Goal: Task Accomplishment & Management: Manage account settings

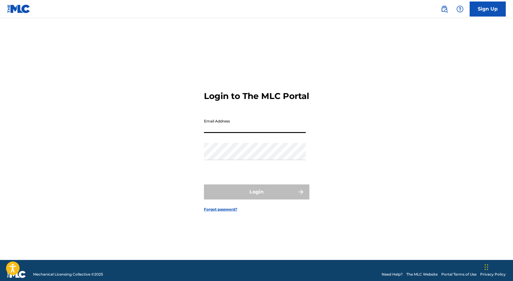
click at [220, 129] on input "Email Address" at bounding box center [255, 124] width 102 height 17
type input "[EMAIL_ADDRESS][DOMAIN_NAME]"
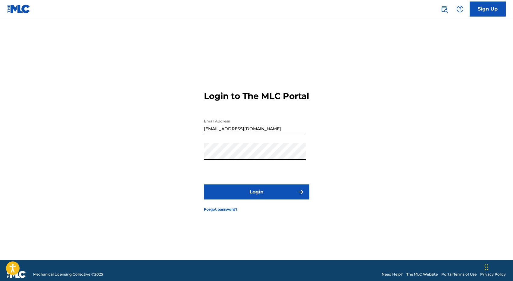
click at [254, 194] on button "Login" at bounding box center [256, 192] width 105 height 15
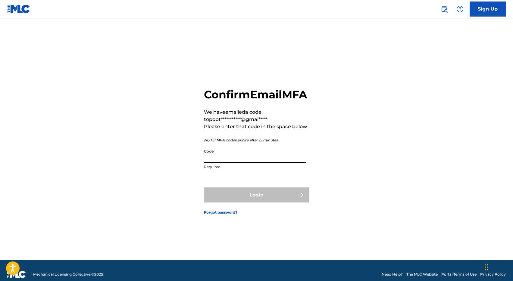
click at [234, 161] on input "Code" at bounding box center [255, 154] width 102 height 17
paste input "531821"
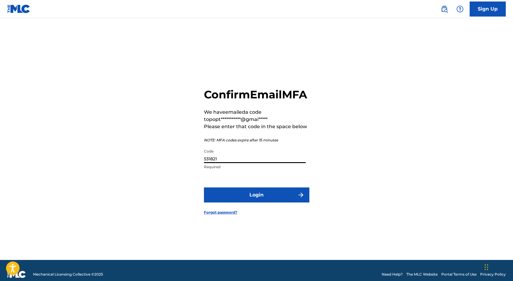
type input "531821"
click at [235, 201] on button "Login" at bounding box center [256, 195] width 105 height 15
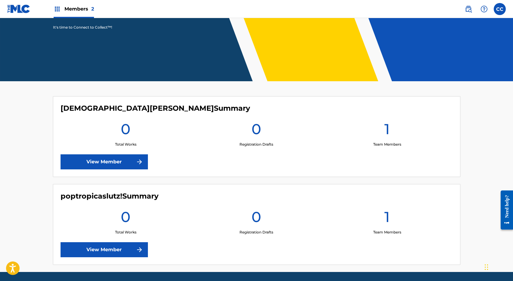
scroll to position [115, 0]
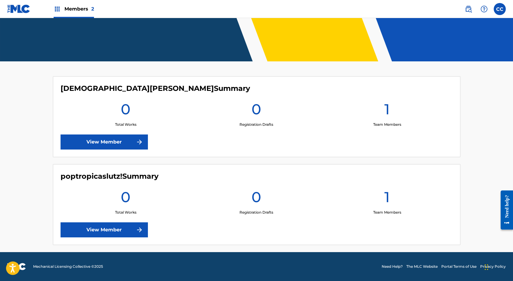
click at [129, 142] on link "View Member" at bounding box center [104, 142] width 87 height 15
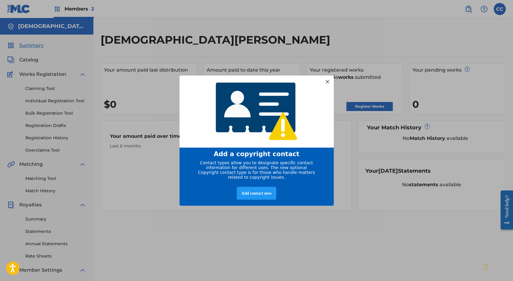
click at [329, 80] on div at bounding box center [327, 82] width 8 height 8
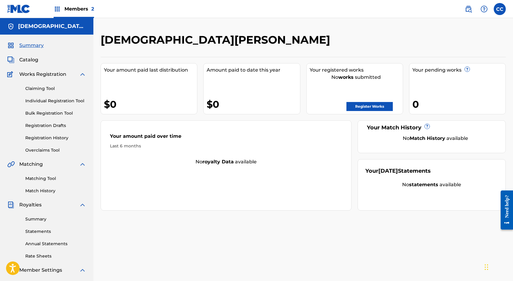
click at [77, 7] on span "Members 2" at bounding box center [79, 8] width 30 height 7
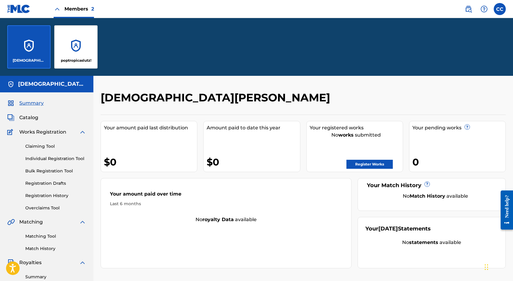
click at [70, 48] on div "poptropicaslutz!" at bounding box center [75, 46] width 43 height 43
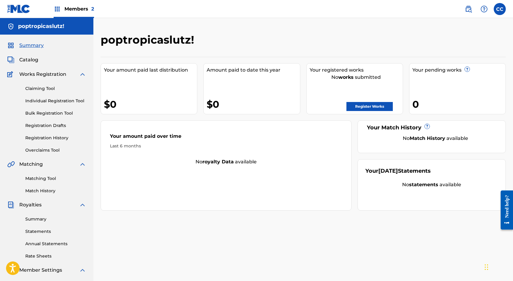
click at [74, 5] on div "Members 2" at bounding box center [74, 9] width 40 height 18
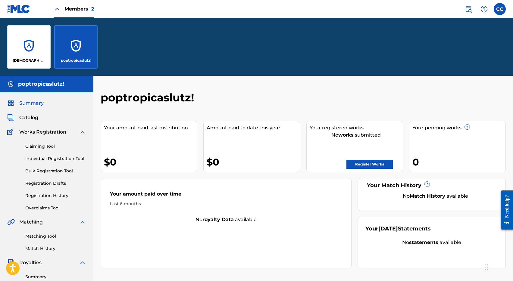
click at [33, 36] on div "[DEMOGRAPHIC_DATA][PERSON_NAME]" at bounding box center [28, 46] width 43 height 43
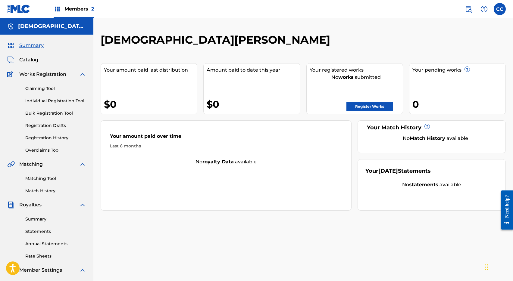
click at [46, 60] on div "Catalog" at bounding box center [46, 59] width 79 height 7
click at [34, 60] on span "Catalog" at bounding box center [28, 59] width 19 height 7
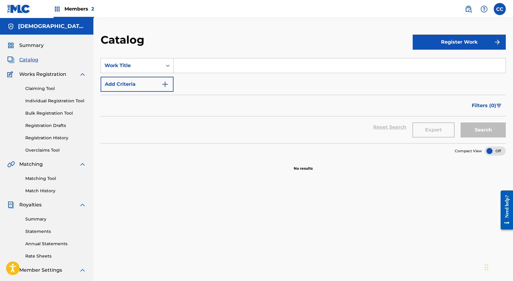
click at [36, 73] on span "Works Registration" at bounding box center [42, 74] width 47 height 7
click at [36, 78] on div "Claiming Tool Individual Registration Tool Bulk Registration Tool Registration …" at bounding box center [46, 116] width 79 height 76
click at [56, 102] on link "Individual Registration Tool" at bounding box center [55, 101] width 61 height 6
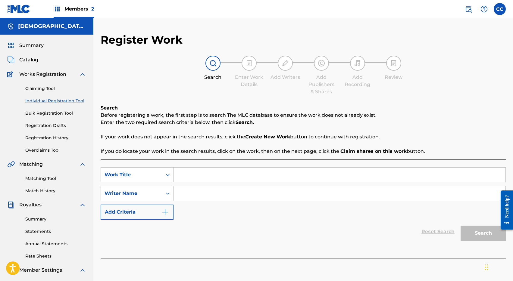
click at [196, 179] on input "Search Form" at bounding box center [339, 175] width 332 height 14
drag, startPoint x: 258, startPoint y: 178, endPoint x: 182, endPoint y: 178, distance: 75.6
click at [182, 178] on input "mdma keeps the doctor away" at bounding box center [339, 175] width 332 height 14
drag, startPoint x: 250, startPoint y: 175, endPoint x: 179, endPoint y: 177, distance: 70.5
click at [179, 177] on input "mdma keeps the doctor away" at bounding box center [339, 175] width 332 height 14
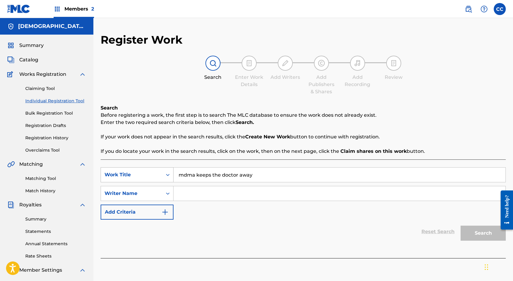
drag, startPoint x: 265, startPoint y: 172, endPoint x: 171, endPoint y: 172, distance: 93.7
click at [171, 172] on div "SearchWithCriteria57d3a518-e156-45ad-938d-454bedf75a44 Work Title mdma keeps th…" at bounding box center [303, 174] width 405 height 15
type input "grandma got run over by a lawnmower"
click at [386, 157] on div "Search Before registering a work, the first step is to search The MLC database …" at bounding box center [303, 181] width 405 height 154
click at [232, 194] on input "Search Form" at bounding box center [339, 193] width 332 height 14
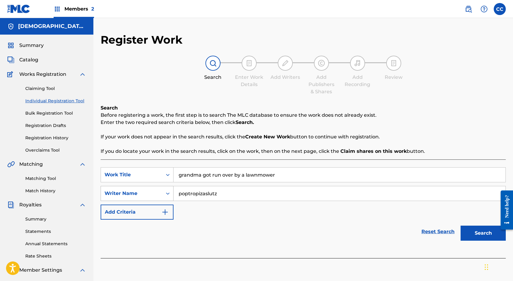
click at [168, 196] on icon "Search Form" at bounding box center [168, 194] width 6 height 6
click at [165, 194] on icon "Search Form" at bounding box center [168, 194] width 6 height 6
click at [228, 194] on input "poptropizaslutz" at bounding box center [339, 193] width 332 height 14
click at [203, 194] on input "poptropizaslutz!" at bounding box center [339, 193] width 332 height 14
click at [480, 237] on button "Search" at bounding box center [482, 233] width 45 height 15
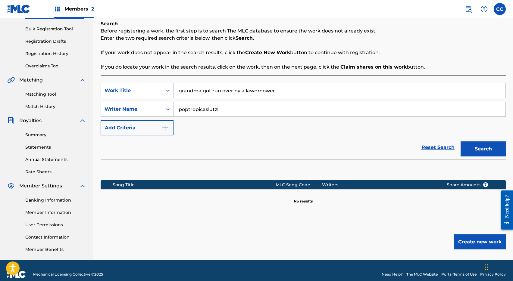
scroll to position [86, 0]
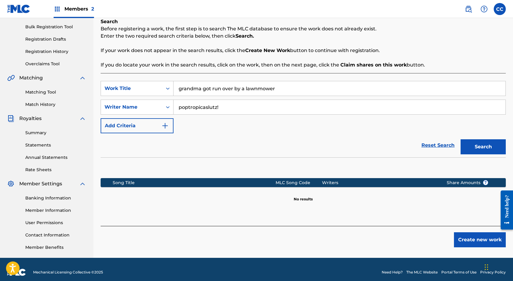
click at [215, 107] on input "poptropicaslutz!" at bounding box center [339, 107] width 332 height 14
drag, startPoint x: 216, startPoint y: 108, endPoint x: 177, endPoint y: 107, distance: 38.8
click at [177, 107] on input "poptropicaslutz!" at bounding box center [339, 107] width 332 height 14
type input "!"
type input "\"
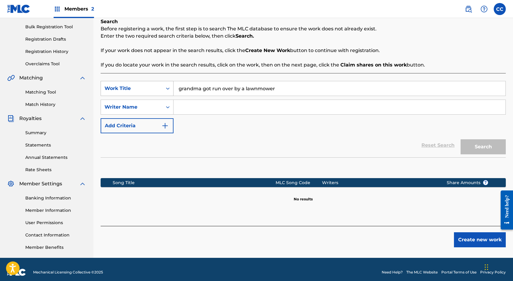
drag, startPoint x: 285, startPoint y: 88, endPoint x: 143, endPoint y: 87, distance: 141.2
click at [143, 88] on div "SearchWithCriteria57d3a518-e156-45ad-938d-454bedf75a44 Work Title grandma got r…" at bounding box center [303, 88] width 405 height 15
type input "mdma keeps the doctor away"
click at [191, 111] on input "Search Form" at bounding box center [339, 107] width 332 height 14
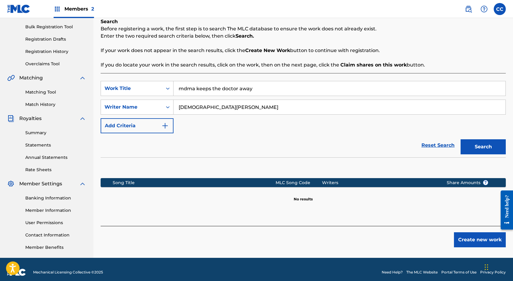
type input "[DEMOGRAPHIC_DATA][PERSON_NAME]"
click at [493, 142] on button "Search" at bounding box center [482, 146] width 45 height 15
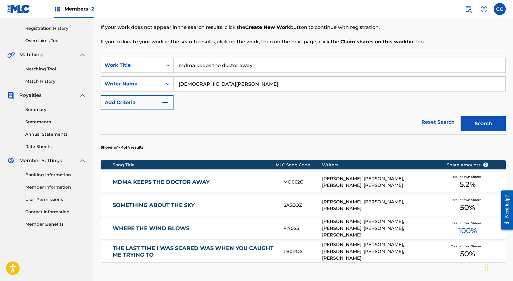
scroll to position [124, 0]
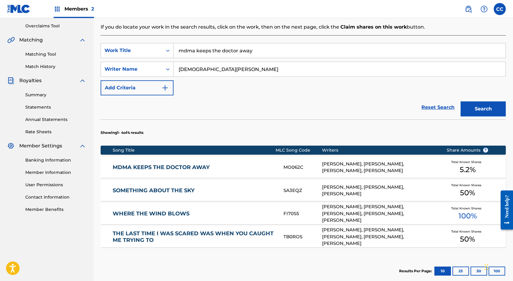
click at [425, 164] on div "[PERSON_NAME], [PERSON_NAME], [PERSON_NAME], [PERSON_NAME]" at bounding box center [379, 168] width 115 height 14
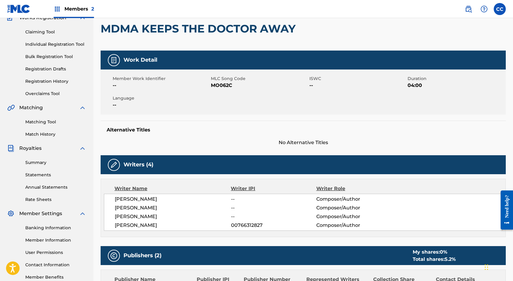
scroll to position [5, 0]
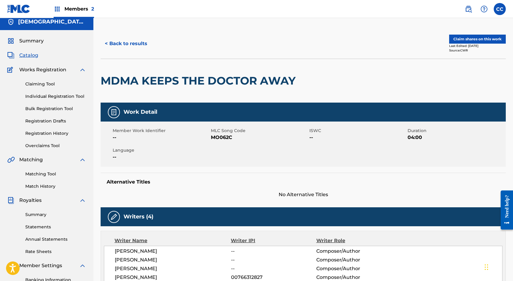
click at [473, 41] on button "Claim shares on this work" at bounding box center [477, 39] width 57 height 9
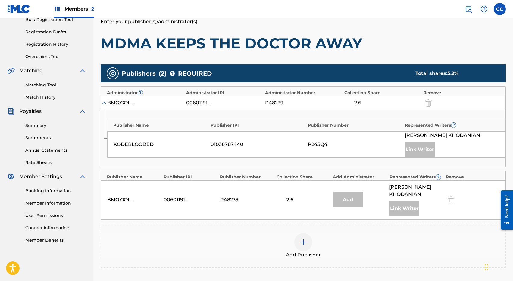
scroll to position [105, 0]
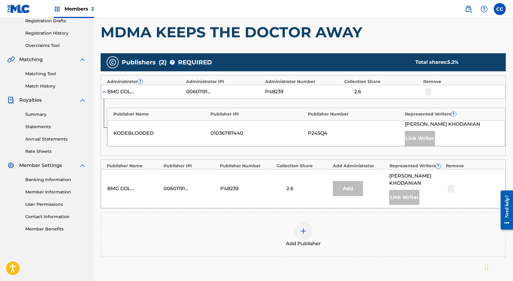
click at [413, 138] on div "Link Writer" at bounding box center [420, 138] width 30 height 15
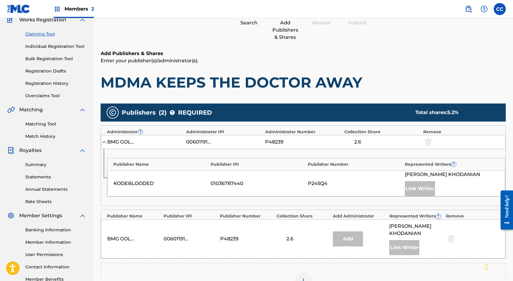
scroll to position [0, 0]
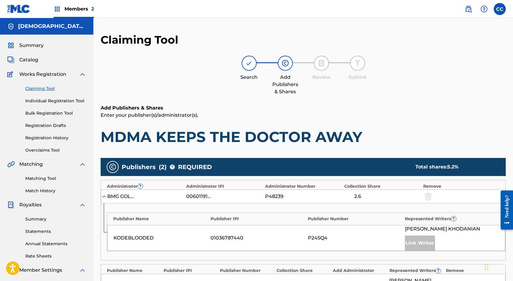
click at [251, 63] on img at bounding box center [248, 63] width 7 height 7
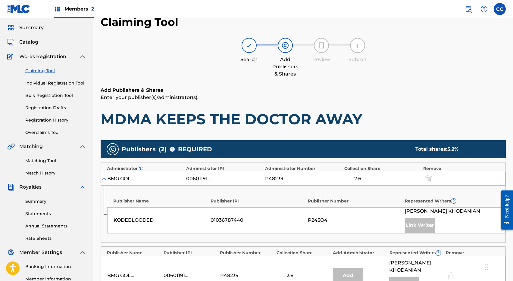
scroll to position [18, 0]
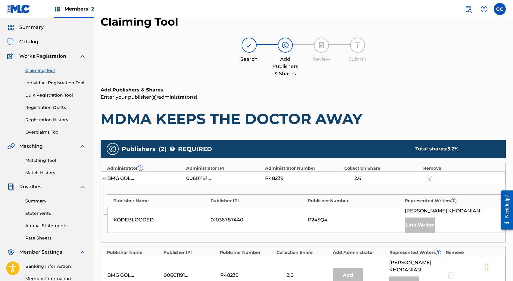
click at [249, 46] on img at bounding box center [248, 45] width 7 height 7
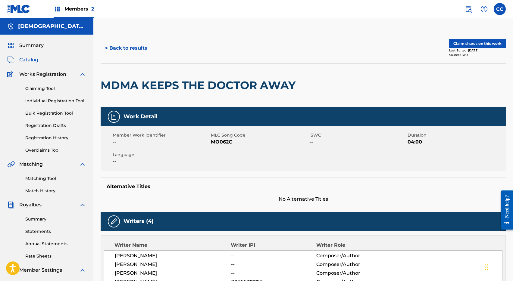
click at [454, 42] on button "Claim shares on this work" at bounding box center [477, 43] width 57 height 9
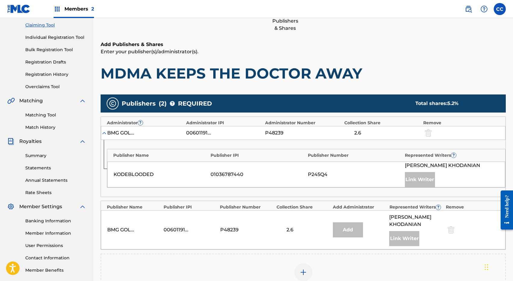
scroll to position [66, 0]
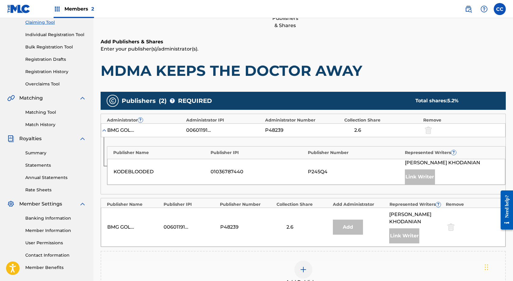
click at [105, 131] on img at bounding box center [104, 130] width 6 height 6
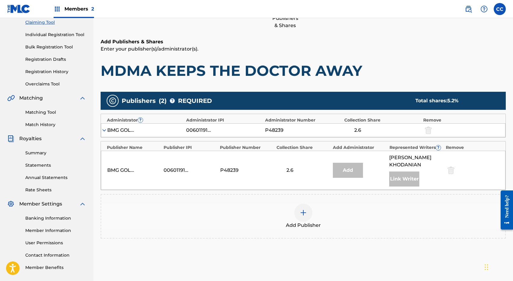
click at [104, 131] on img at bounding box center [104, 130] width 6 height 6
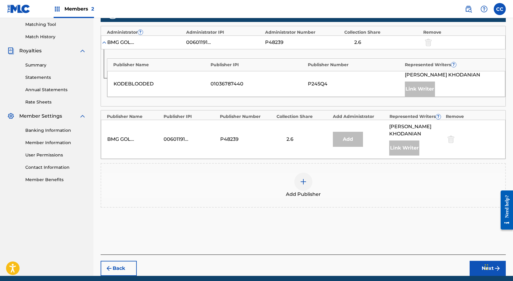
scroll to position [155, 0]
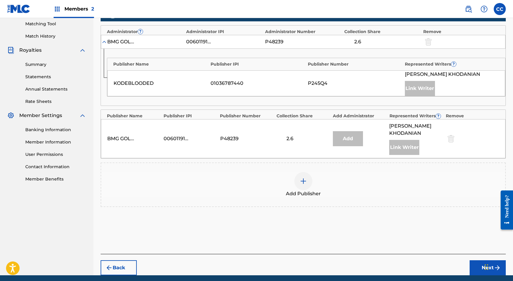
click at [302, 178] on img at bounding box center [303, 181] width 7 height 7
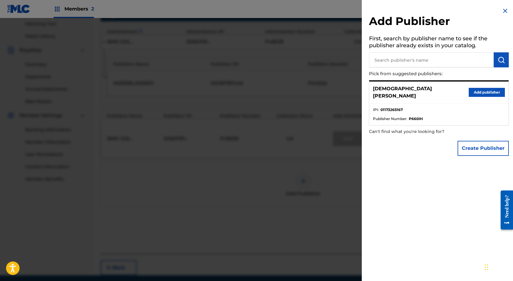
click at [486, 89] on button "Add publisher" at bounding box center [487, 92] width 36 height 9
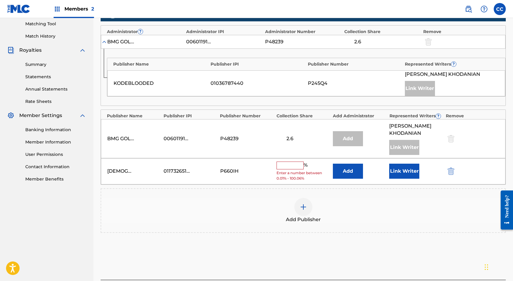
click at [399, 165] on button "Link Writer" at bounding box center [404, 171] width 30 height 15
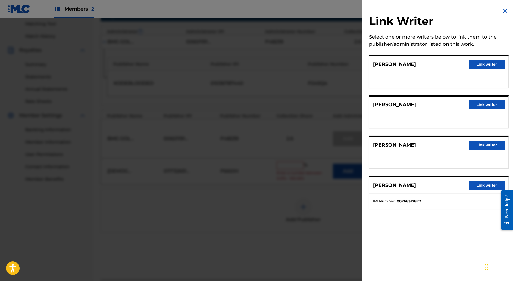
click at [479, 144] on button "Link writer" at bounding box center [487, 145] width 36 height 9
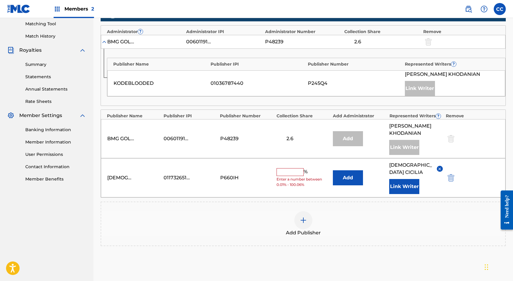
click at [408, 180] on button "Link Writer" at bounding box center [404, 186] width 30 height 15
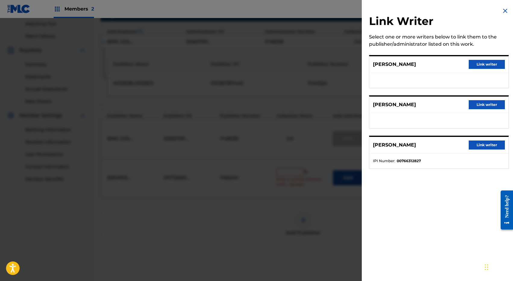
click at [473, 61] on button "Link writer" at bounding box center [487, 64] width 36 height 9
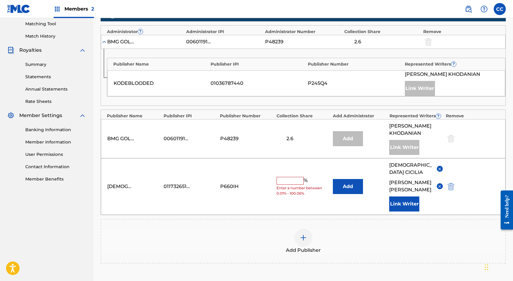
click at [355, 180] on button "Add" at bounding box center [348, 186] width 30 height 15
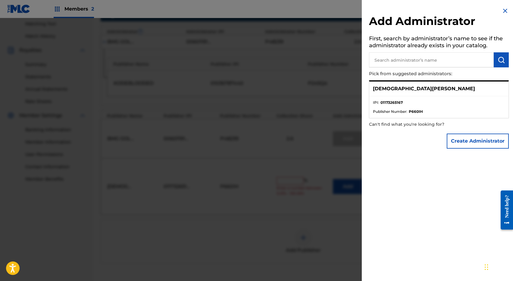
click at [412, 90] on div "[DEMOGRAPHIC_DATA][PERSON_NAME]" at bounding box center [438, 89] width 139 height 15
click at [504, 9] on img at bounding box center [504, 10] width 7 height 7
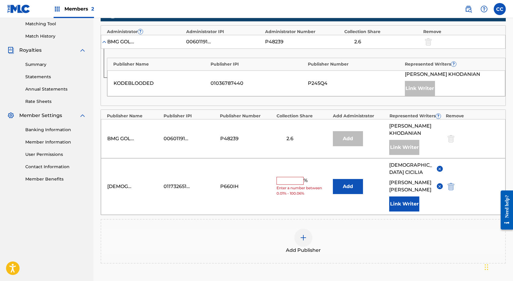
click at [295, 177] on input "text" at bounding box center [289, 181] width 27 height 8
type input "78.3"
click at [322, 219] on div "Add Publisher" at bounding box center [303, 241] width 405 height 45
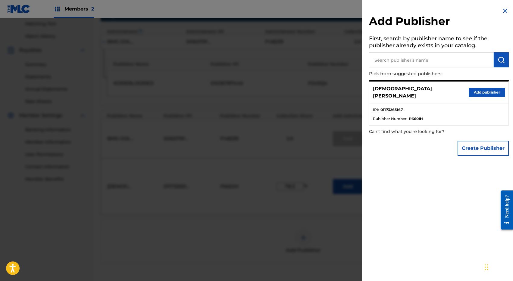
click at [502, 9] on img at bounding box center [504, 10] width 7 height 7
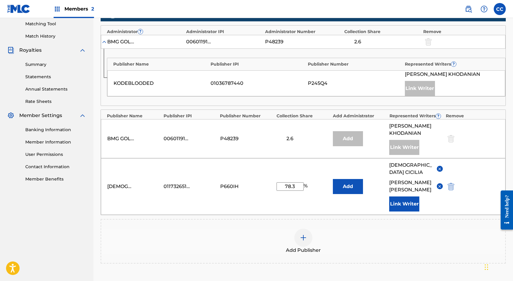
click at [473, 185] on div "[DEMOGRAPHIC_DATA][PERSON_NAME] 01173265167 P660IH 78.3 % Add [PERSON_NAME] [PE…" at bounding box center [303, 186] width 404 height 57
click at [130, 183] on div "[DEMOGRAPHIC_DATA][PERSON_NAME]" at bounding box center [120, 186] width 27 height 7
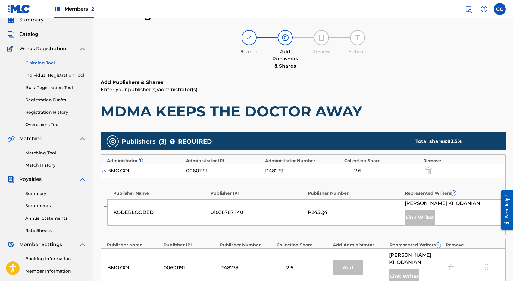
scroll to position [0, 0]
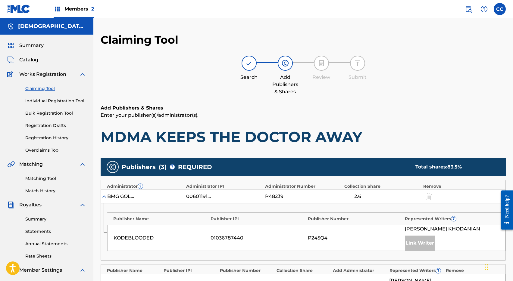
click at [60, 73] on span "Works Registration" at bounding box center [42, 74] width 47 height 7
click at [32, 59] on span "Catalog" at bounding box center [28, 59] width 19 height 7
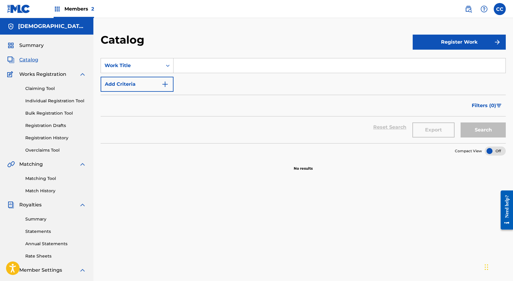
click at [195, 61] on input "Search Form" at bounding box center [339, 65] width 332 height 14
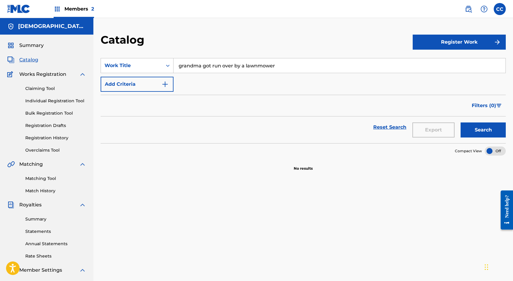
type input "grandma got run over by a lawnmower"
click at [460, 123] on button "Search" at bounding box center [482, 130] width 45 height 15
click at [486, 121] on div "Search" at bounding box center [481, 128] width 48 height 22
click at [484, 131] on button "Search" at bounding box center [482, 130] width 45 height 15
click at [49, 88] on link "Claiming Tool" at bounding box center [55, 89] width 61 height 6
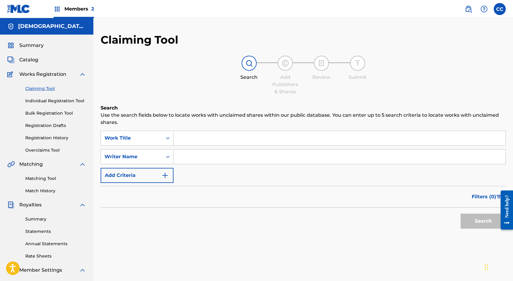
click at [196, 127] on div "Search Use the search fields below to locate works with unclaimed shares within…" at bounding box center [303, 182] width 405 height 157
click at [196, 142] on input "Search Form" at bounding box center [339, 138] width 332 height 14
type input "grandma got run over my a lawnmower"
click at [198, 157] on input "Search Form" at bounding box center [339, 157] width 332 height 14
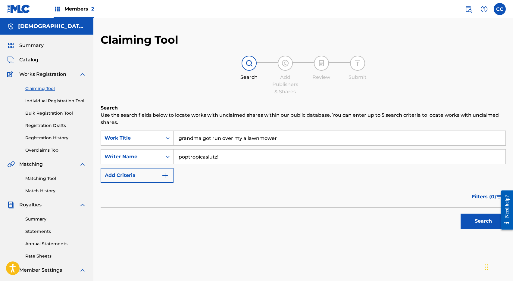
type input "poptropicaslutz!"
click at [460, 214] on button "Search" at bounding box center [482, 221] width 45 height 15
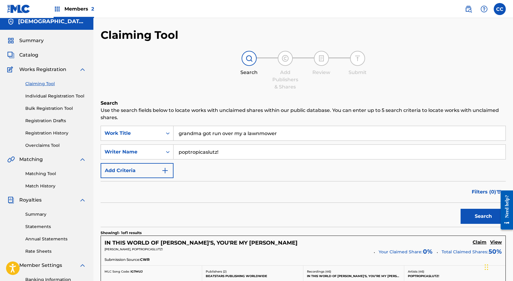
scroll to position [4, 0]
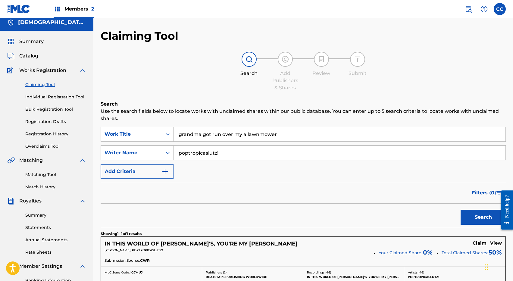
click at [239, 136] on input "grandma got run over my a lawnmower" at bounding box center [339, 134] width 332 height 14
type input "grandma got run over by a lawnmower"
click at [253, 143] on div "grandma got run over by a lawnmower" at bounding box center [293, 147] width 241 height 11
click at [473, 218] on button "Search" at bounding box center [482, 217] width 45 height 15
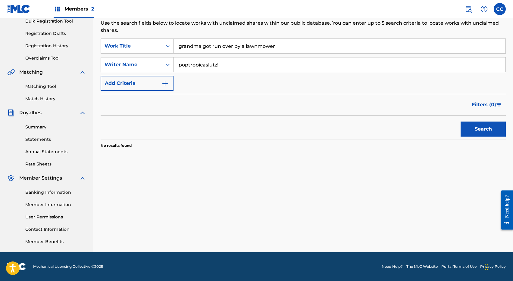
scroll to position [0, 0]
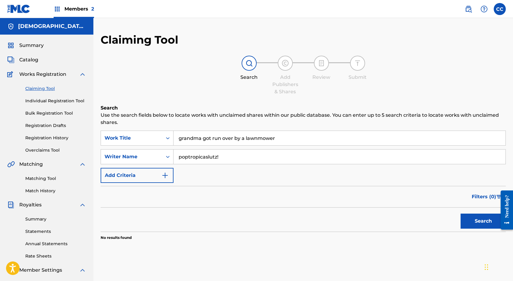
click at [36, 63] on span "Catalog" at bounding box center [28, 59] width 19 height 7
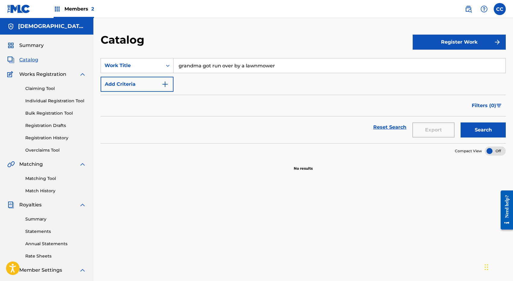
click at [227, 70] on input "grandma got run over by a lawnmower" at bounding box center [339, 65] width 332 height 14
drag, startPoint x: 277, startPoint y: 68, endPoint x: 177, endPoint y: 64, distance: 99.7
click at [177, 64] on input "grandma got run over by a lawnmower" at bounding box center [339, 65] width 332 height 14
type input "kiwi"
click at [475, 130] on button "Search" at bounding box center [482, 130] width 45 height 15
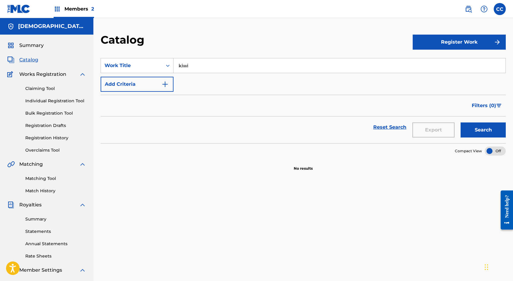
click at [173, 84] on button "Add Criteria" at bounding box center [137, 84] width 73 height 15
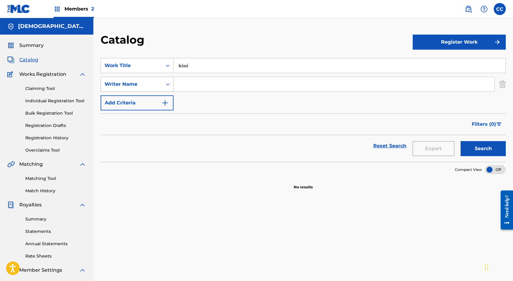
click at [149, 87] on div "Writer Name" at bounding box center [131, 84] width 54 height 7
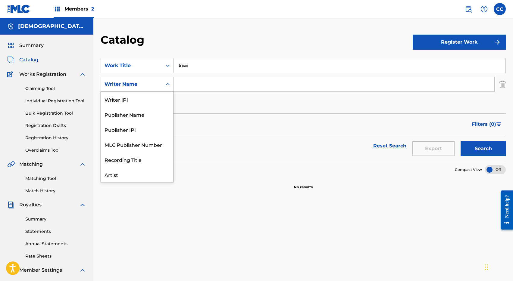
scroll to position [30, 0]
click at [189, 87] on input "Search Form" at bounding box center [333, 84] width 321 height 14
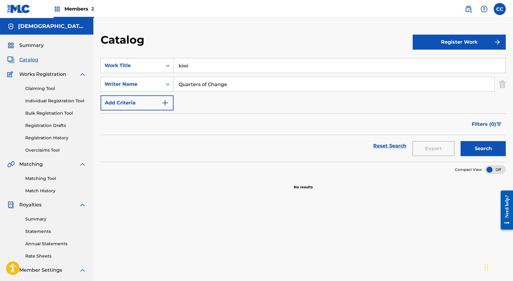
type input "Quarters of Change"
click at [471, 148] on button "Search" at bounding box center [482, 148] width 45 height 15
click at [50, 93] on div "Claiming Tool Individual Registration Tool Bulk Registration Tool Registration …" at bounding box center [46, 116] width 79 height 76
click at [50, 88] on link "Claiming Tool" at bounding box center [55, 89] width 61 height 6
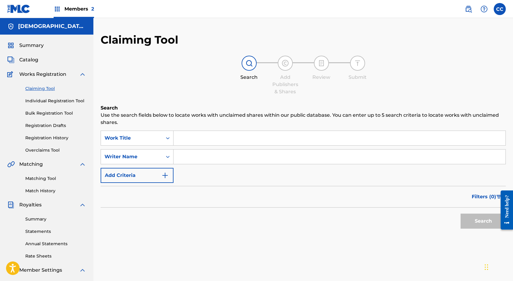
click at [211, 142] on input "Search Form" at bounding box center [339, 138] width 332 height 14
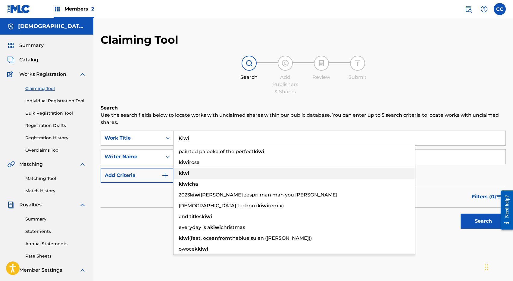
click at [223, 172] on div "kiwi" at bounding box center [293, 173] width 241 height 11
type input "kiwi"
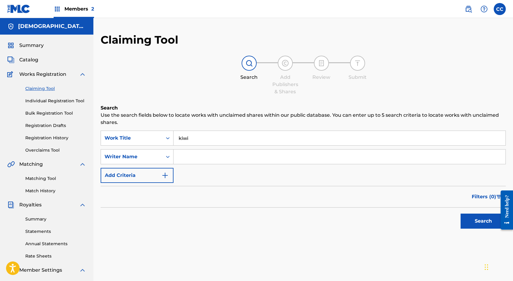
click at [222, 155] on input "Search Form" at bounding box center [339, 157] width 332 height 14
type input "quarters of change"
click at [484, 217] on button "Search" at bounding box center [482, 221] width 45 height 15
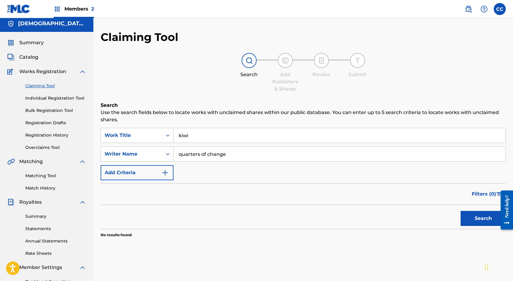
scroll to position [3, 0]
click at [181, 136] on input "kiwi" at bounding box center [339, 135] width 332 height 14
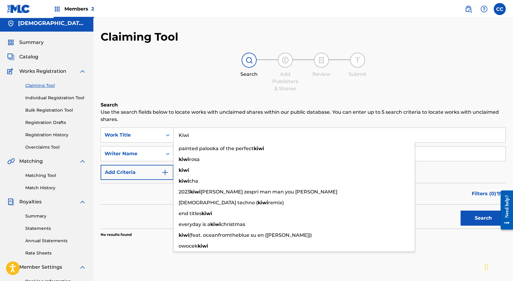
type input "Kiwi"
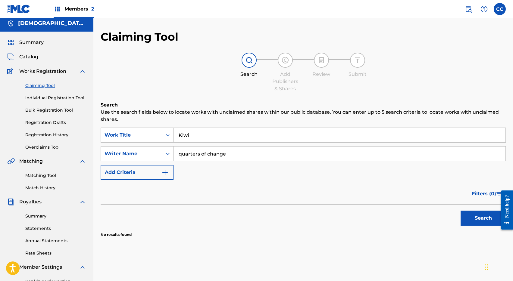
click at [470, 215] on button "Search" at bounding box center [482, 218] width 45 height 15
click at [161, 157] on div "Writer Name" at bounding box center [131, 153] width 61 height 11
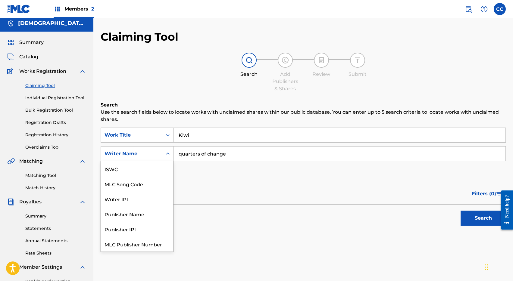
scroll to position [15, 0]
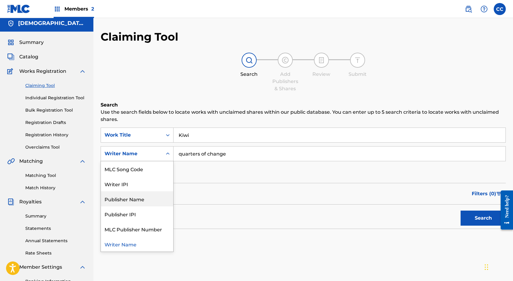
click at [153, 202] on div "Publisher Name" at bounding box center [137, 199] width 72 height 15
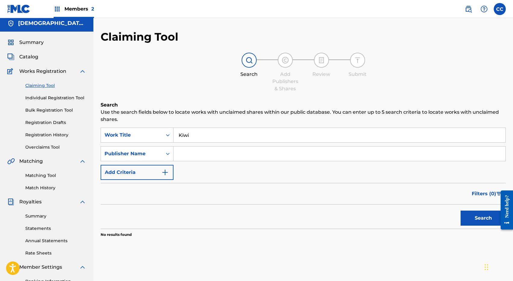
click at [257, 155] on input "Search Form" at bounding box center [339, 154] width 332 height 14
type input "quarters of change"
click at [487, 220] on button "Search" at bounding box center [482, 218] width 45 height 15
drag, startPoint x: 210, startPoint y: 156, endPoint x: 174, endPoint y: 156, distance: 35.8
click at [174, 156] on input "quarters of change" at bounding box center [339, 154] width 332 height 14
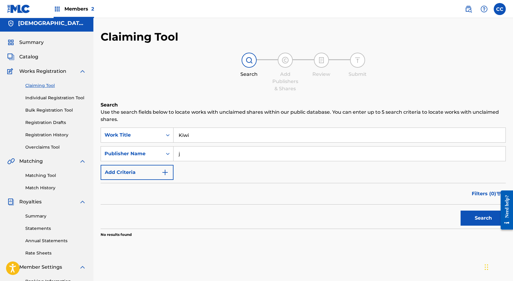
type input "[PERSON_NAME]"
click at [474, 214] on button "Search" at bounding box center [482, 218] width 45 height 15
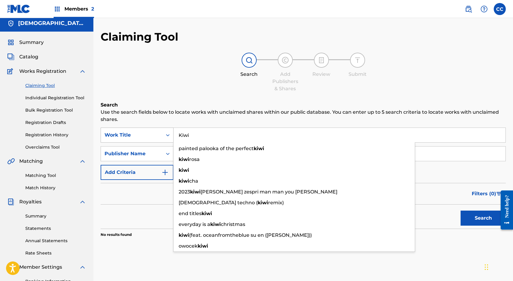
drag, startPoint x: 192, startPoint y: 138, endPoint x: 167, endPoint y: 136, distance: 25.4
click at [167, 136] on div "SearchWithCriteriafbc94272-f015-4c57-9c7e-e3aa77494ebd Work Title Kiwi painted …" at bounding box center [303, 135] width 405 height 15
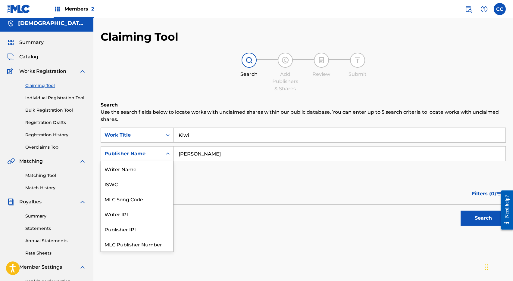
click at [154, 154] on div "Publisher Name" at bounding box center [131, 153] width 54 height 7
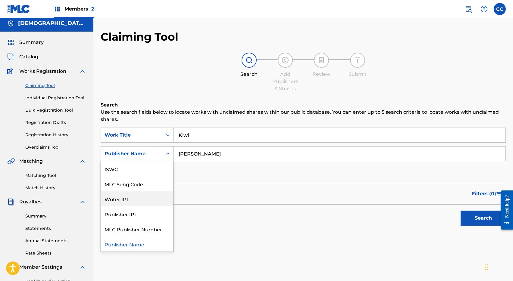
click at [149, 201] on div "Writer IPI" at bounding box center [137, 199] width 72 height 15
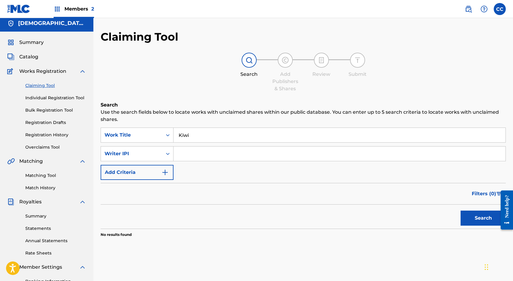
click at [295, 154] on input "Search Form" at bounding box center [339, 154] width 332 height 14
type input "[PERSON_NAME]"
click at [486, 214] on button "Search" at bounding box center [482, 218] width 45 height 15
click at [53, 42] on div "Summary" at bounding box center [46, 42] width 79 height 7
click at [25, 54] on span "Catalog" at bounding box center [28, 56] width 19 height 7
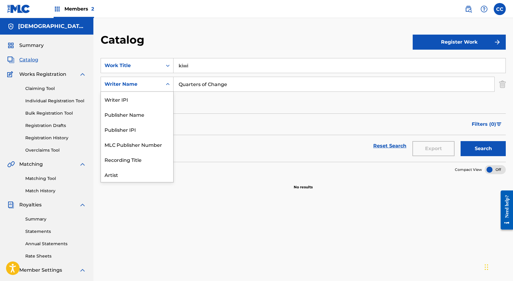
click at [146, 89] on div "Writer Name" at bounding box center [131, 84] width 61 height 11
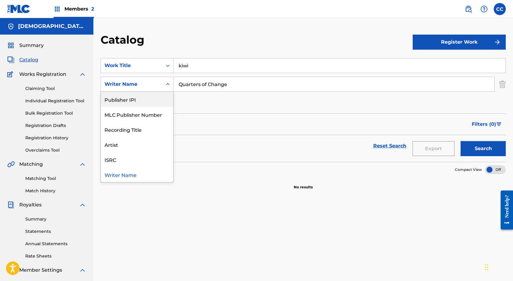
click at [140, 103] on div "Publisher IPI" at bounding box center [137, 99] width 72 height 15
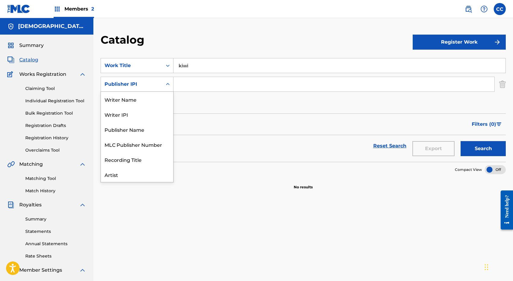
click at [150, 87] on div "Publisher IPI" at bounding box center [131, 84] width 54 height 7
click at [141, 133] on div "Publisher Name" at bounding box center [137, 129] width 72 height 15
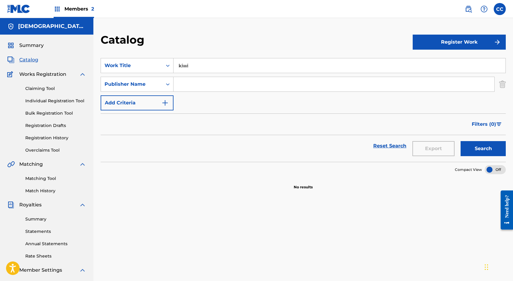
click at [196, 80] on input "Search Form" at bounding box center [333, 84] width 321 height 14
type input "Quarters of Change"
click at [491, 147] on button "Search" at bounding box center [482, 148] width 45 height 15
click at [43, 46] on span "Summary" at bounding box center [31, 45] width 24 height 7
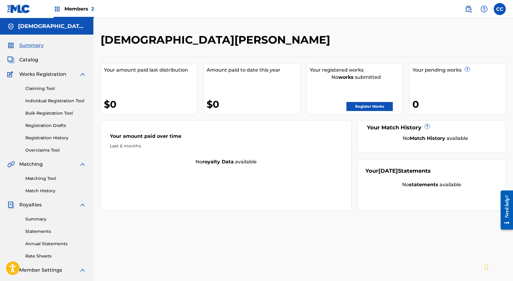
click at [376, 109] on link "Register Works" at bounding box center [369, 106] width 46 height 9
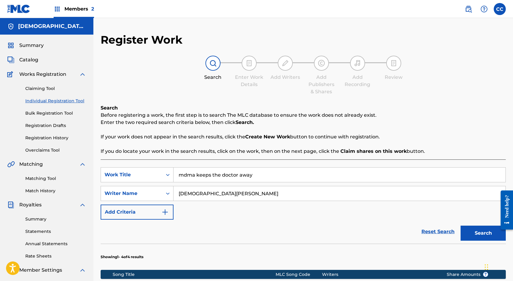
click at [478, 229] on button "Search" at bounding box center [482, 233] width 45 height 15
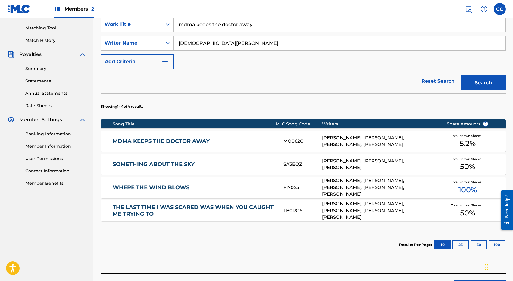
scroll to position [151, 0]
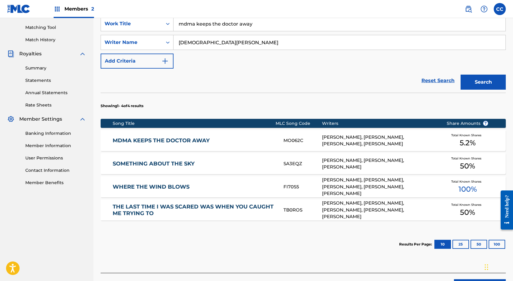
click at [466, 141] on span "5.2 %" at bounding box center [468, 143] width 16 height 11
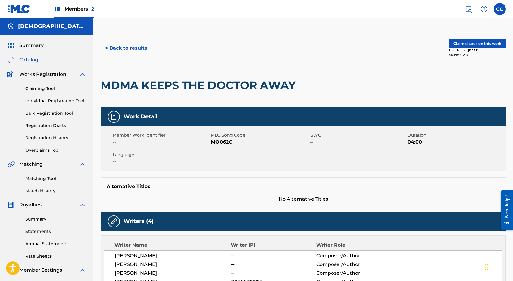
click at [67, 8] on span "Members 2" at bounding box center [79, 8] width 30 height 7
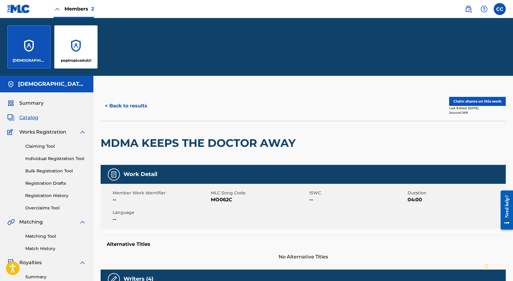
click at [89, 46] on div "poptropicaslutz!" at bounding box center [75, 46] width 43 height 43
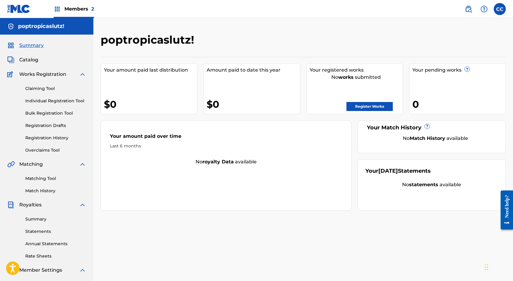
click at [55, 90] on link "Claiming Tool" at bounding box center [55, 89] width 61 height 6
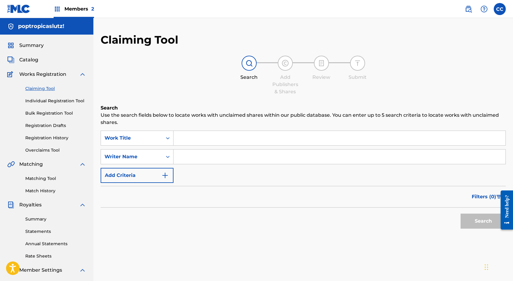
click at [206, 145] on input "Search Form" at bounding box center [339, 138] width 332 height 14
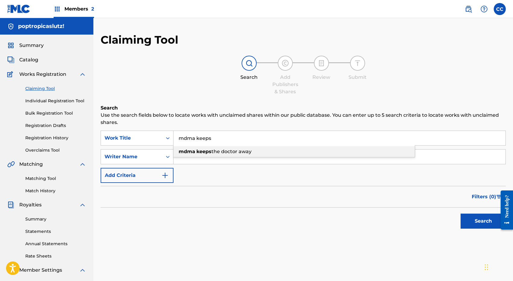
click at [218, 150] on span "the doctor away" at bounding box center [231, 152] width 40 height 6
type input "mdma keeps the doctor away"
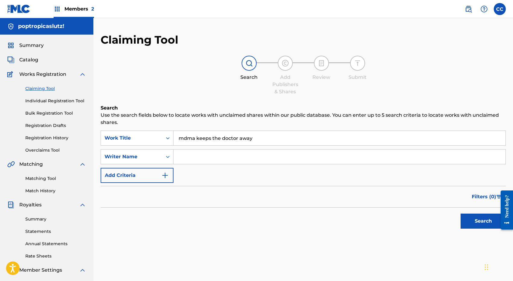
click at [218, 159] on input "Search Form" at bounding box center [339, 157] width 332 height 14
click at [495, 222] on button "Search" at bounding box center [482, 221] width 45 height 15
drag, startPoint x: 220, startPoint y: 161, endPoint x: 170, endPoint y: 158, distance: 49.5
click at [170, 158] on div "SearchWithCriteria1caa4b53-28b7-4c8f-ad3c-ba5676dc31cd Writer Name poptropicasl…" at bounding box center [303, 156] width 405 height 15
type input "[DEMOGRAPHIC_DATA][PERSON_NAME]"
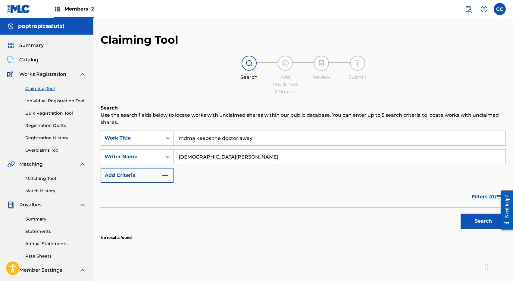
click at [460, 214] on button "Search" at bounding box center [482, 221] width 45 height 15
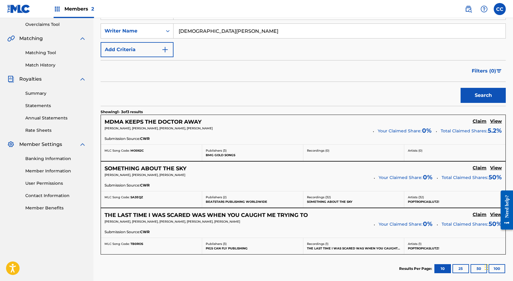
scroll to position [126, 0]
click at [495, 120] on h5 "View" at bounding box center [496, 121] width 12 height 6
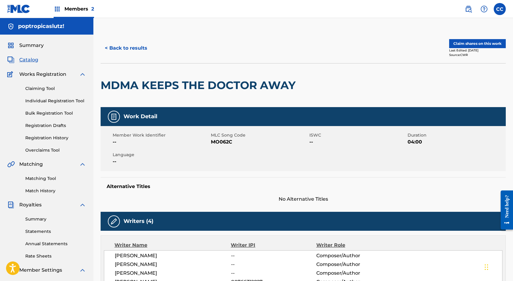
click at [461, 43] on button "Claim shares on this work" at bounding box center [477, 43] width 57 height 9
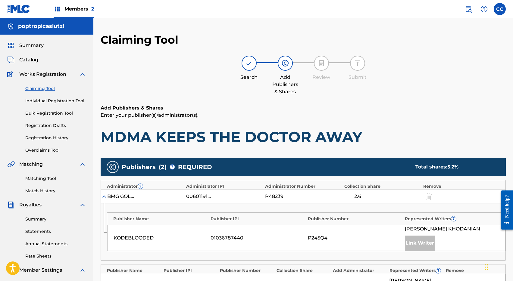
click at [76, 10] on span "Members 2" at bounding box center [79, 8] width 30 height 7
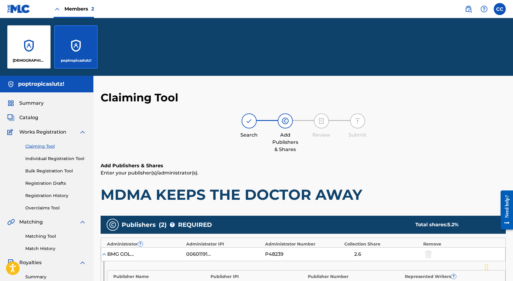
click at [68, 84] on div "poptropicaslutz!" at bounding box center [46, 84] width 93 height 17
click at [496, 9] on label at bounding box center [500, 9] width 12 height 12
click at [500, 9] on input "CC [DEMOGRAPHIC_DATA][PERSON_NAME] [EMAIL_ADDRESS][DOMAIN_NAME] Notification Pr…" at bounding box center [500, 9] width 0 height 0
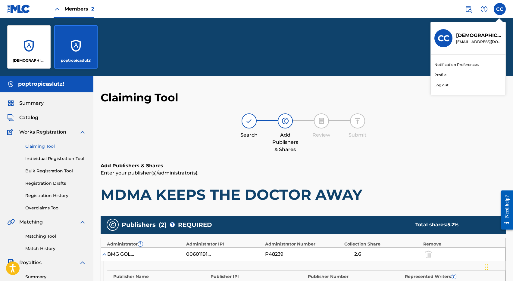
click at [438, 76] on link "Profile" at bounding box center [440, 74] width 12 height 5
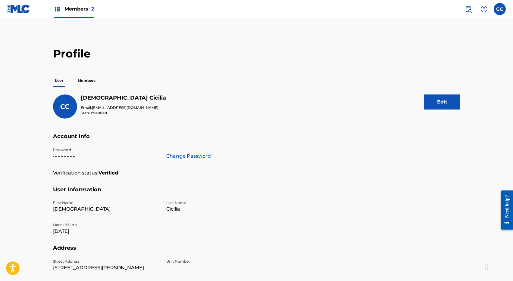
click at [85, 76] on p "Members" at bounding box center [86, 80] width 21 height 13
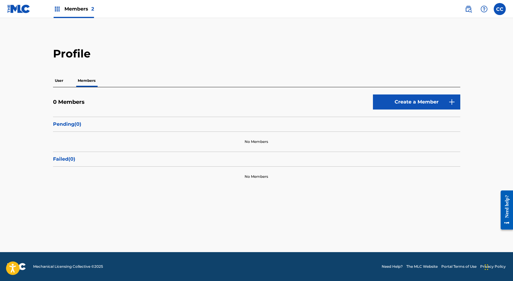
click at [63, 80] on p "User" at bounding box center [59, 80] width 12 height 13
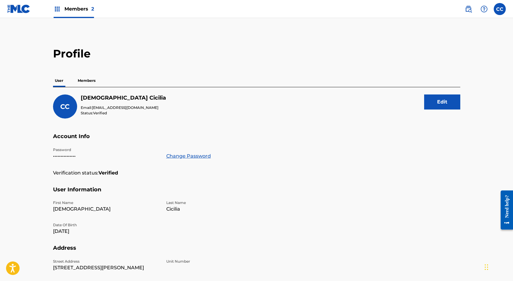
click at [93, 80] on p "Members" at bounding box center [86, 80] width 21 height 13
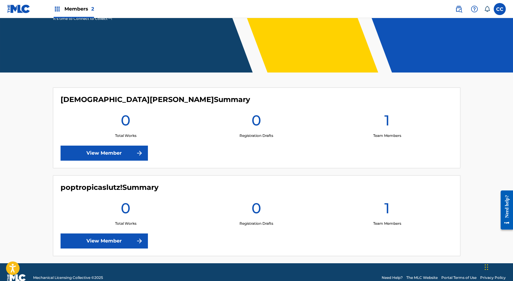
scroll to position [115, 0]
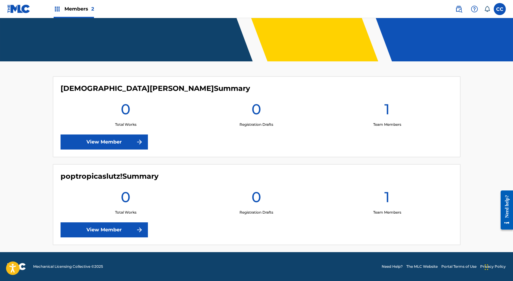
click at [390, 116] on div "1 Team Members" at bounding box center [387, 113] width 131 height 27
click at [121, 144] on link "View Member" at bounding box center [104, 142] width 87 height 15
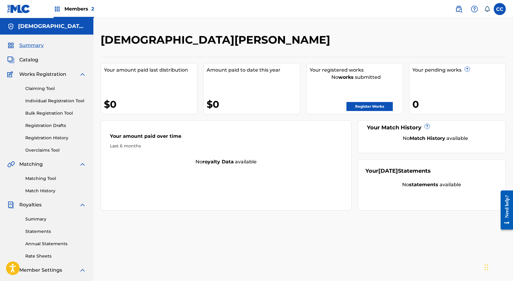
click at [45, 87] on link "Claiming Tool" at bounding box center [55, 89] width 61 height 6
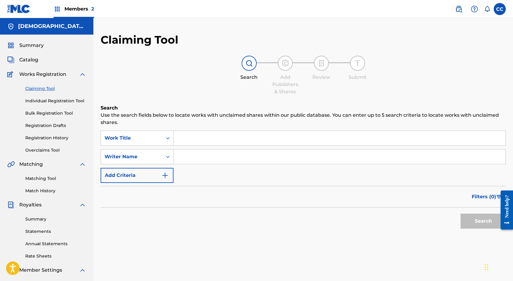
click at [194, 138] on input "Search Form" at bounding box center [339, 138] width 332 height 14
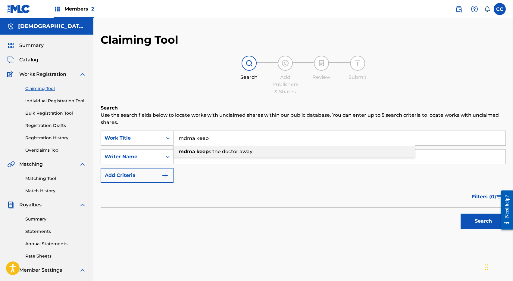
click at [240, 156] on div "mdma keep s the doctor away" at bounding box center [293, 151] width 241 height 11
type input "mdma keeps the doctor away"
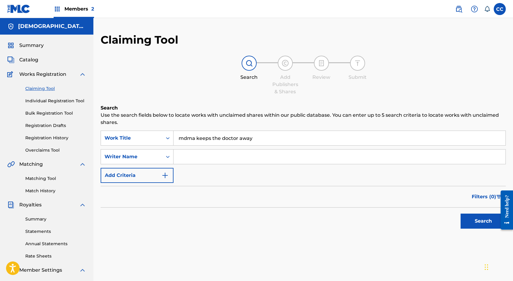
click at [238, 159] on input "Search Form" at bounding box center [339, 157] width 332 height 14
type input "christian cicilia"
click at [460, 214] on button "Search" at bounding box center [482, 221] width 45 height 15
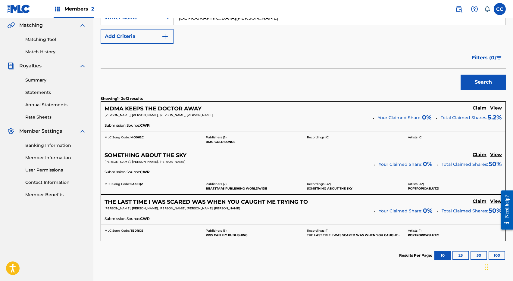
scroll to position [145, 0]
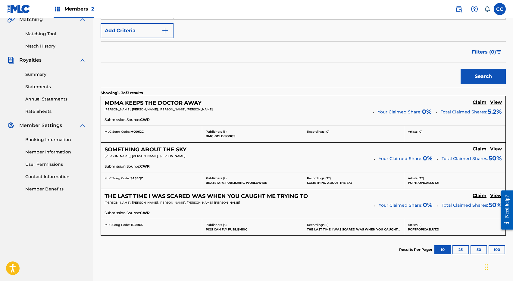
click at [494, 149] on h5 "View" at bounding box center [496, 149] width 12 height 6
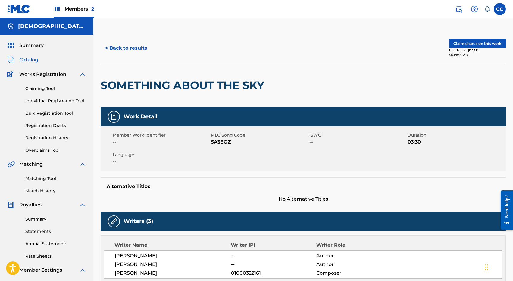
click at [111, 46] on button "< Back to results" at bounding box center [126, 48] width 51 height 15
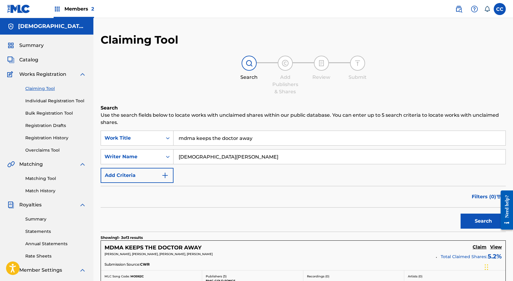
scroll to position [145, 0]
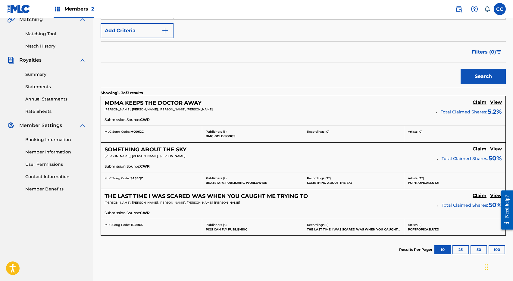
click at [496, 102] on h5 "View" at bounding box center [496, 103] width 12 height 6
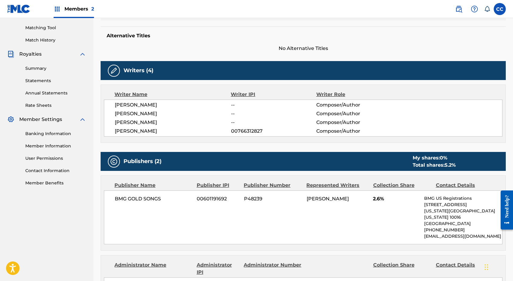
scroll to position [161, 0]
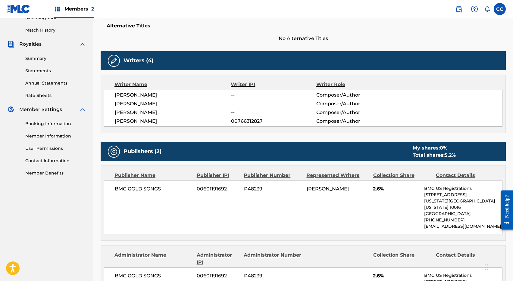
click at [164, 103] on span "[PERSON_NAME]" at bounding box center [173, 103] width 116 height 7
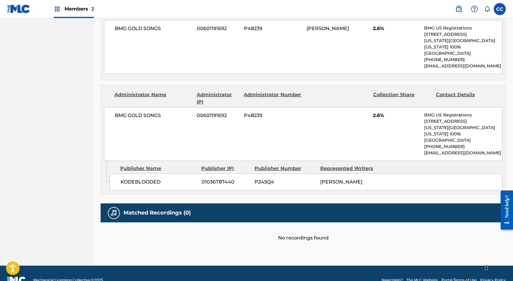
scroll to position [320, 0]
